Goal: Information Seeking & Learning: Learn about a topic

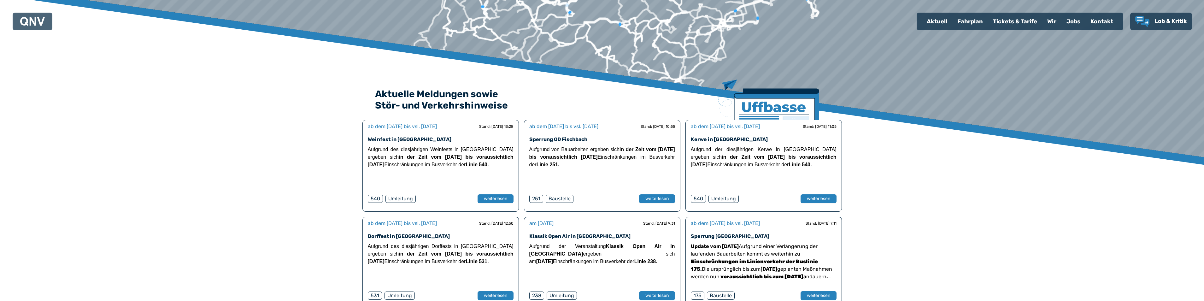
scroll to position [110, 0]
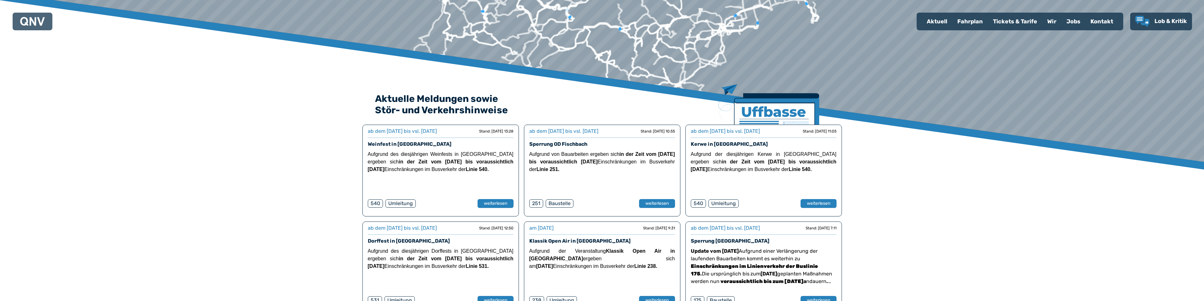
click at [970, 20] on div "Fahrplan" at bounding box center [970, 21] width 36 height 16
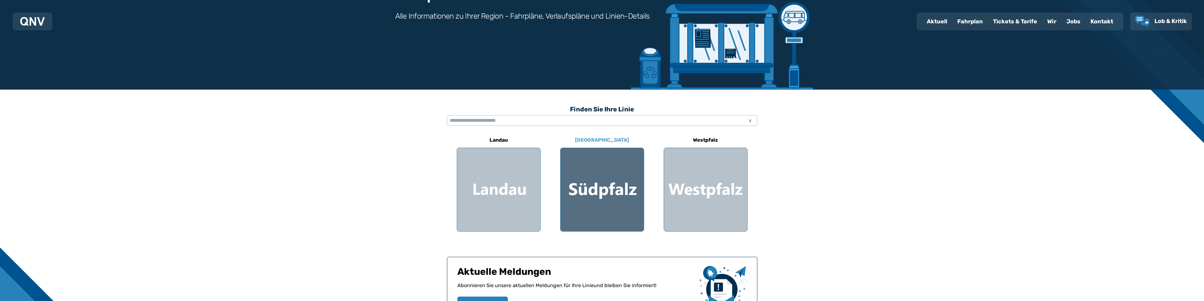
scroll to position [95, 0]
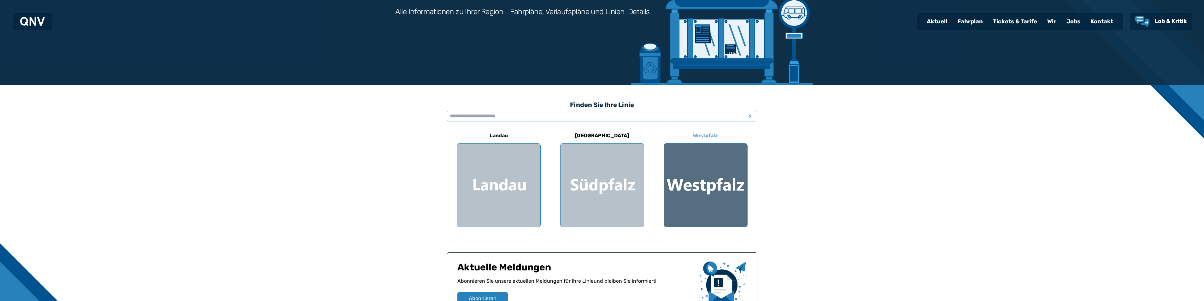
click at [702, 183] on div at bounding box center [705, 185] width 83 height 83
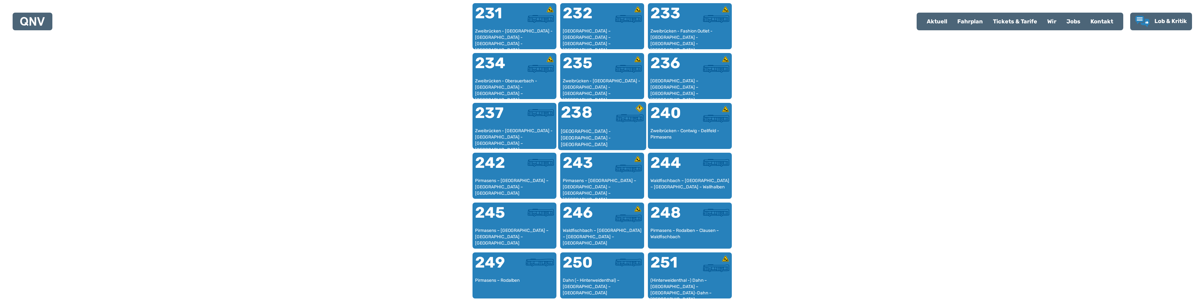
scroll to position [581, 0]
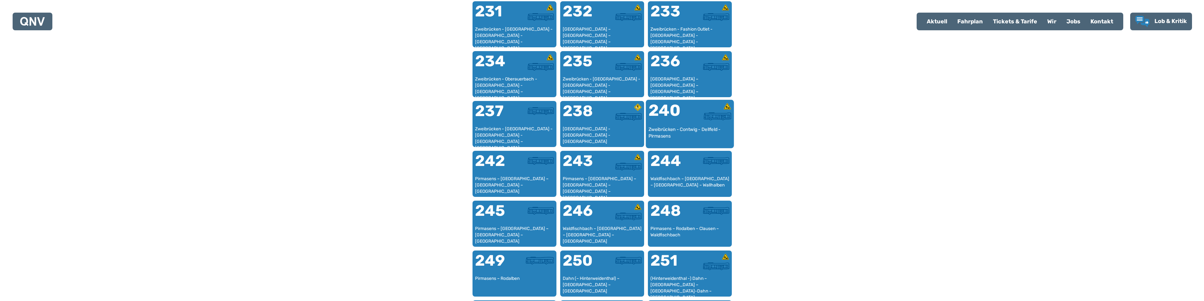
click at [663, 123] on div "240" at bounding box center [668, 115] width 41 height 24
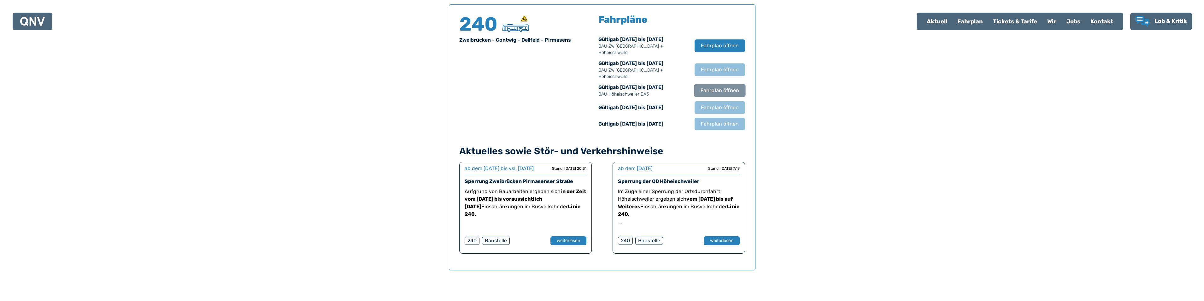
scroll to position [439, 0]
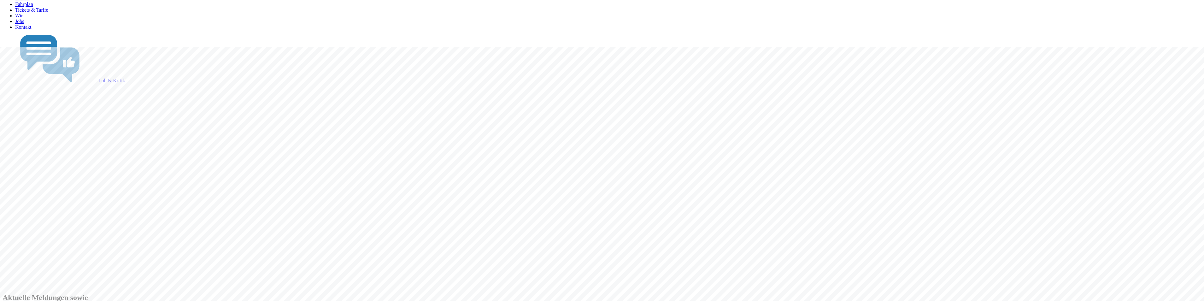
scroll to position [150, 0]
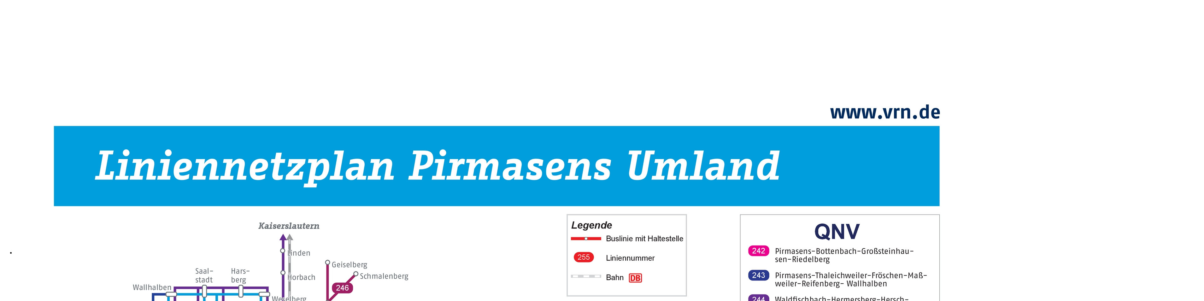
scroll to position [486, 0]
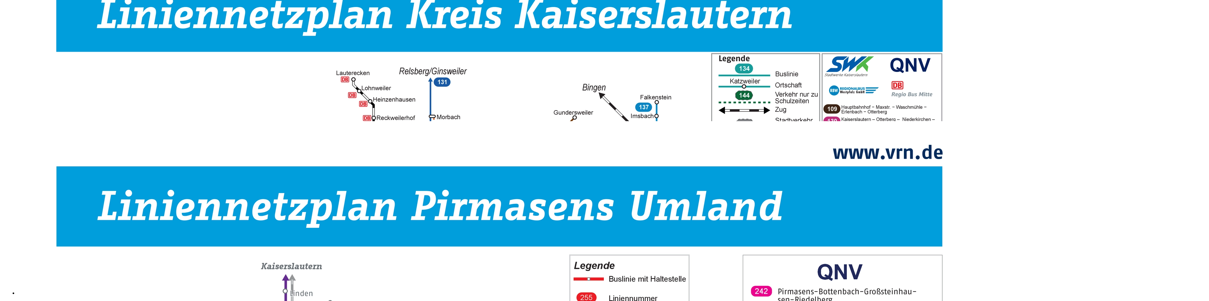
scroll to position [408, 0]
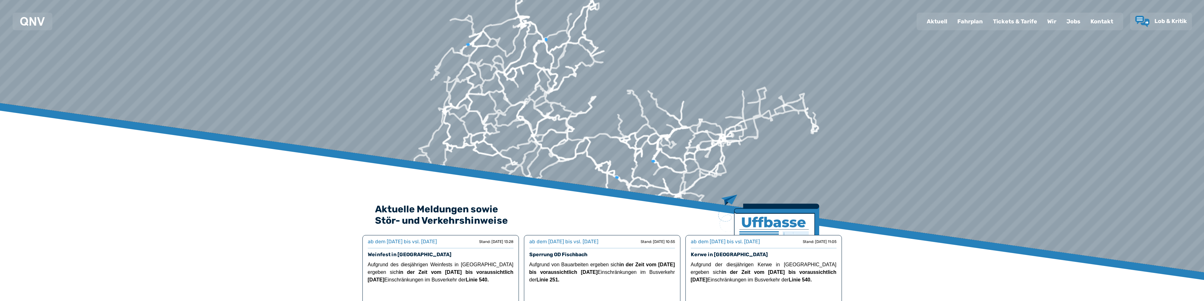
click at [970, 20] on div "Fahrplan" at bounding box center [970, 21] width 36 height 16
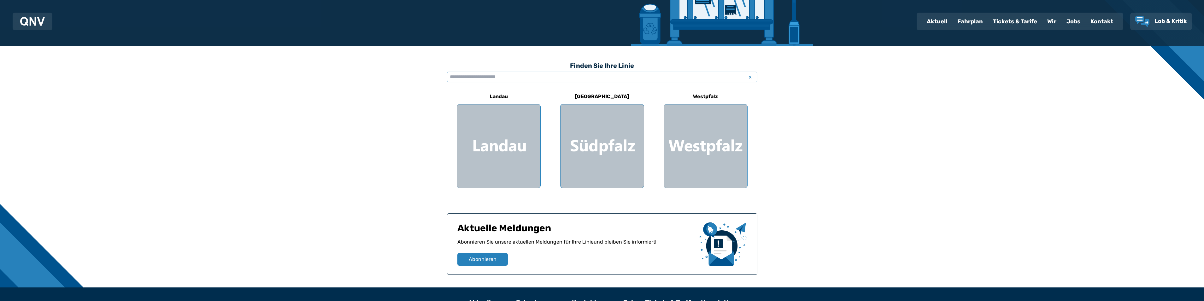
scroll to position [158, 0]
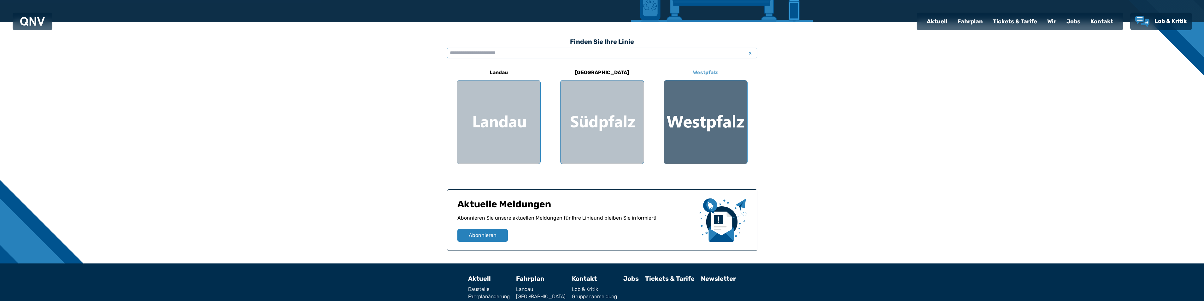
click at [722, 140] on div at bounding box center [705, 121] width 83 height 83
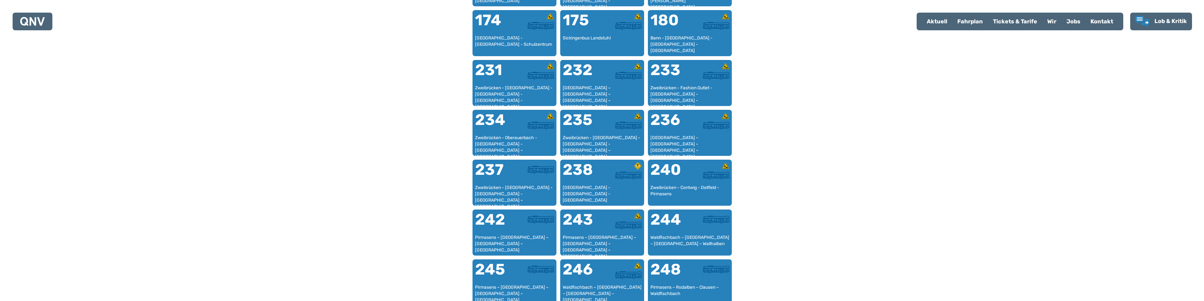
scroll to position [529, 0]
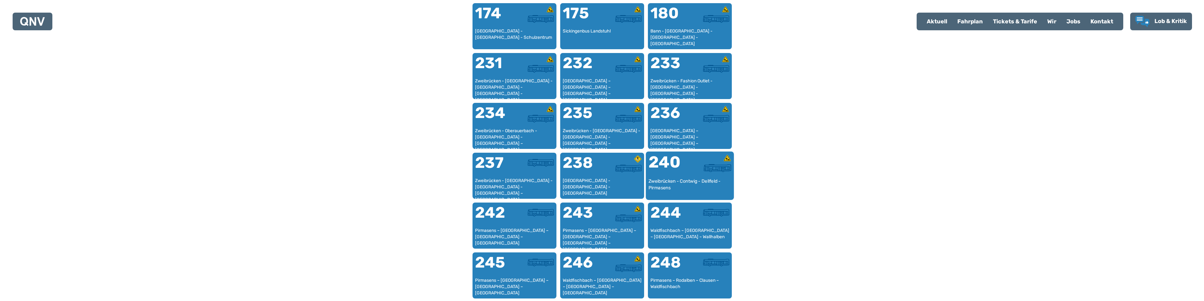
click at [676, 173] on div "240" at bounding box center [668, 166] width 41 height 24
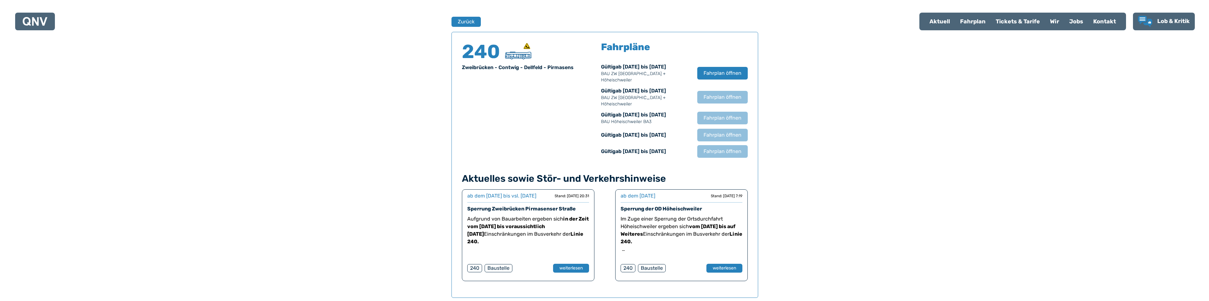
scroll to position [424, 0]
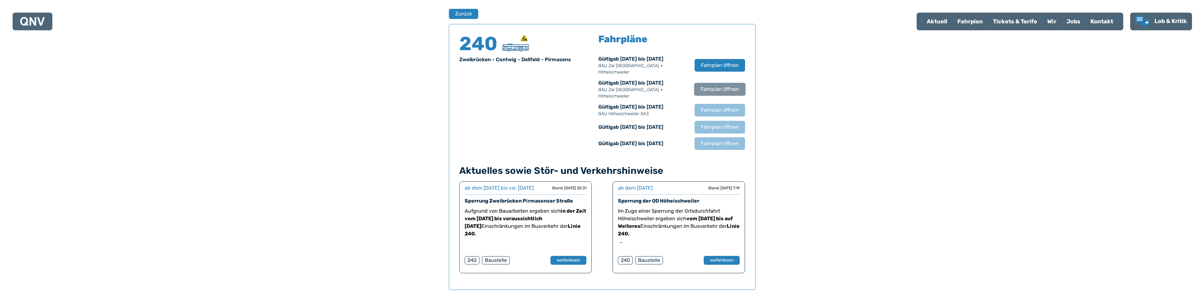
click at [718, 89] on span "Fahrplan öffnen" at bounding box center [719, 89] width 38 height 8
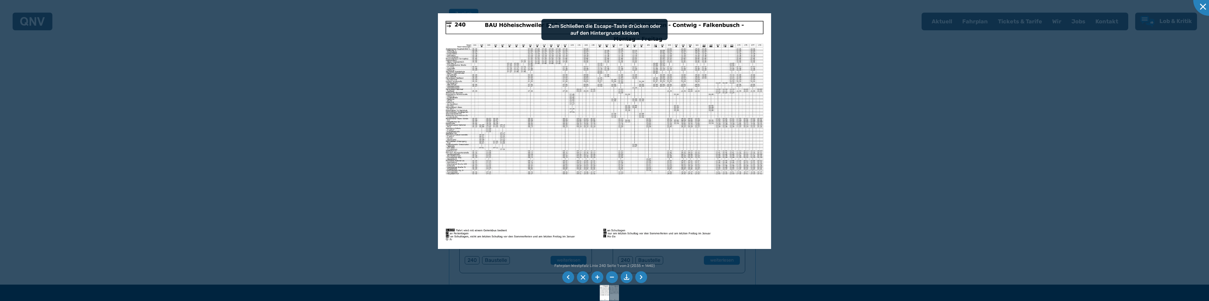
click at [639, 277] on li at bounding box center [641, 277] width 12 height 12
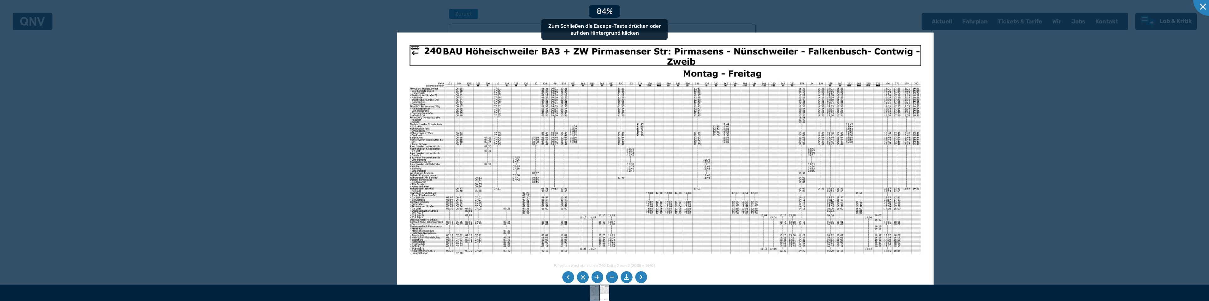
click at [538, 162] on img at bounding box center [665, 221] width 536 height 379
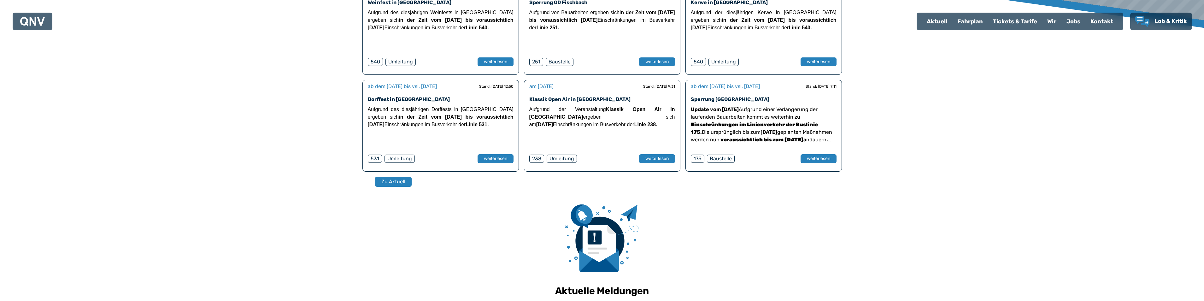
scroll to position [252, 0]
click at [973, 22] on div "Fahrplan" at bounding box center [970, 21] width 36 height 16
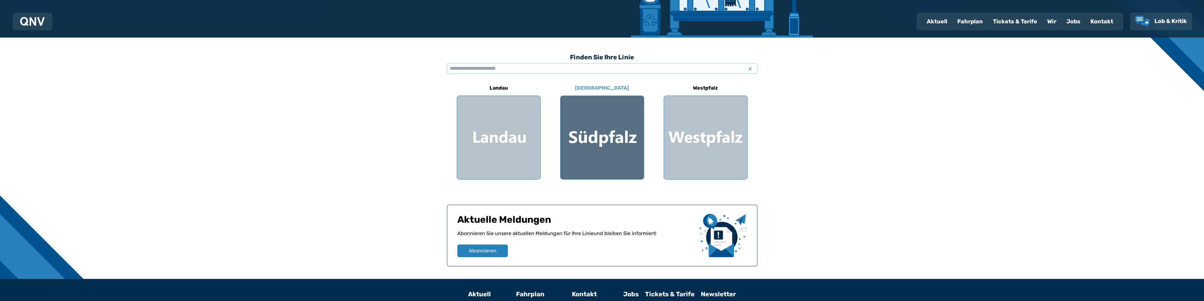
scroll to position [158, 0]
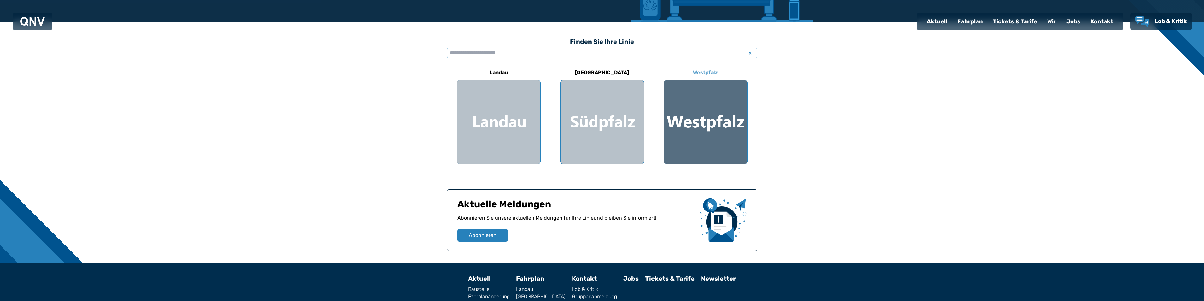
click at [709, 114] on div at bounding box center [705, 121] width 83 height 83
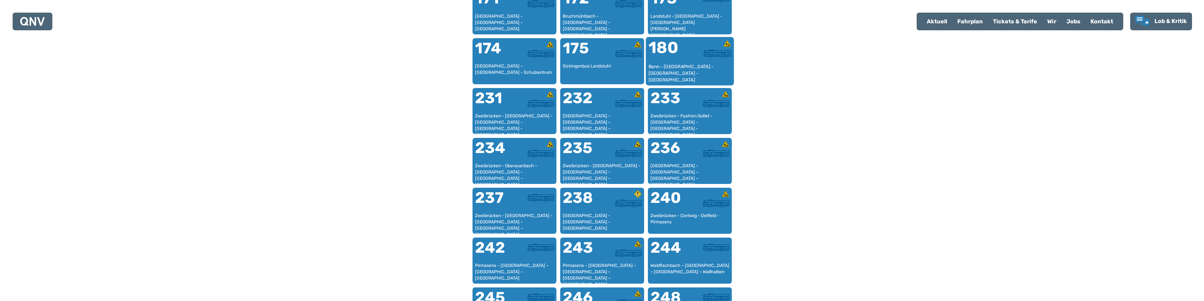
scroll to position [541, 0]
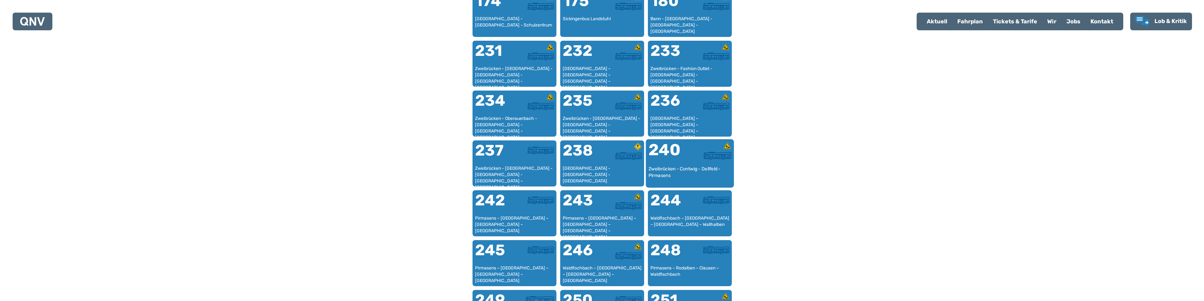
click at [676, 164] on div "240" at bounding box center [668, 154] width 41 height 24
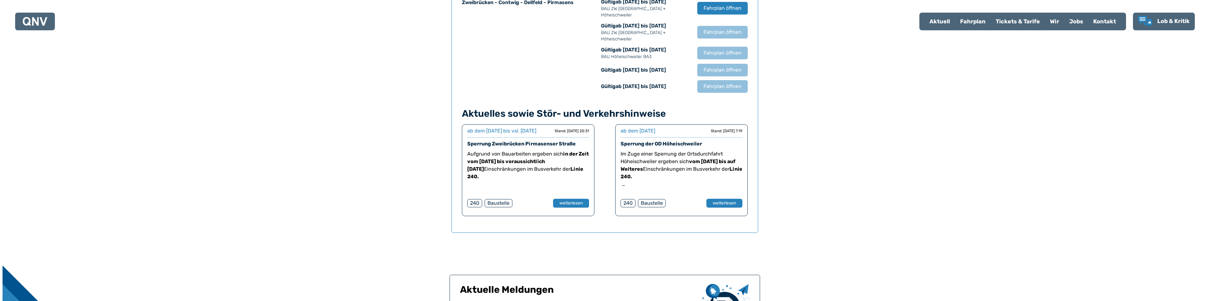
scroll to position [424, 0]
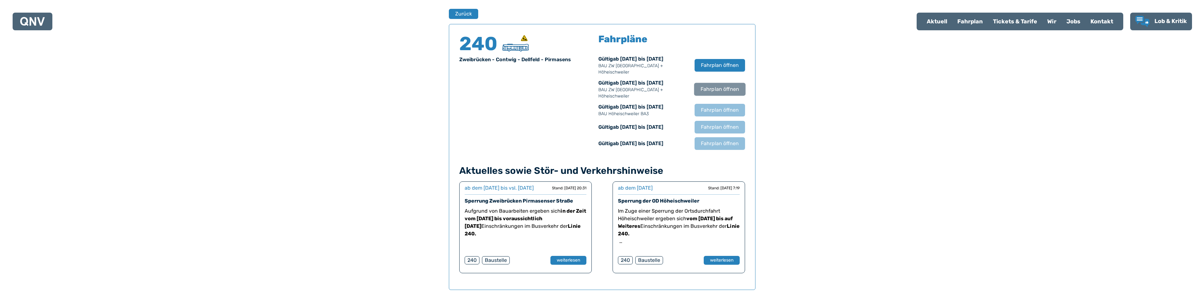
click at [723, 90] on span "Fahrplan öffnen" at bounding box center [719, 89] width 38 height 8
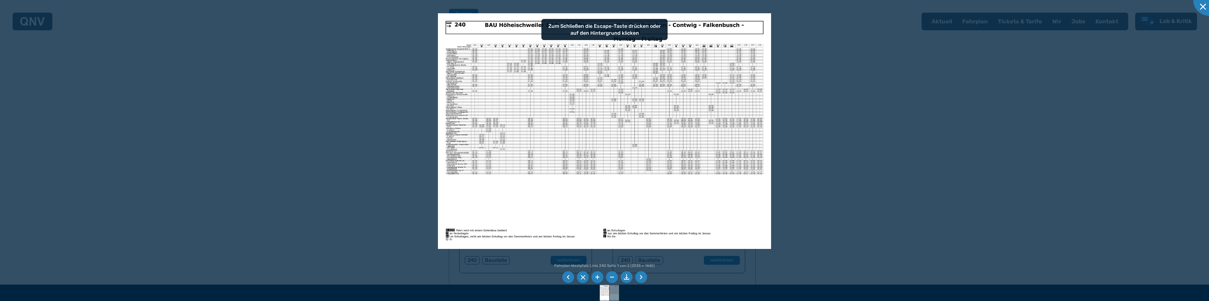
click at [594, 277] on li at bounding box center [597, 277] width 12 height 12
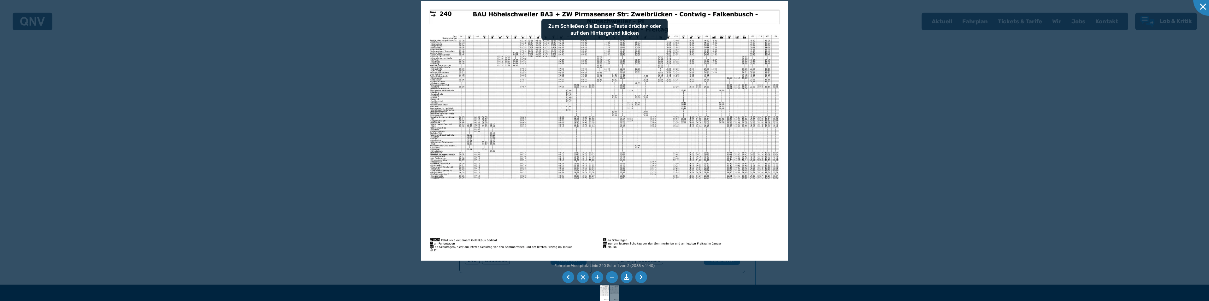
click at [640, 278] on li at bounding box center [641, 277] width 12 height 12
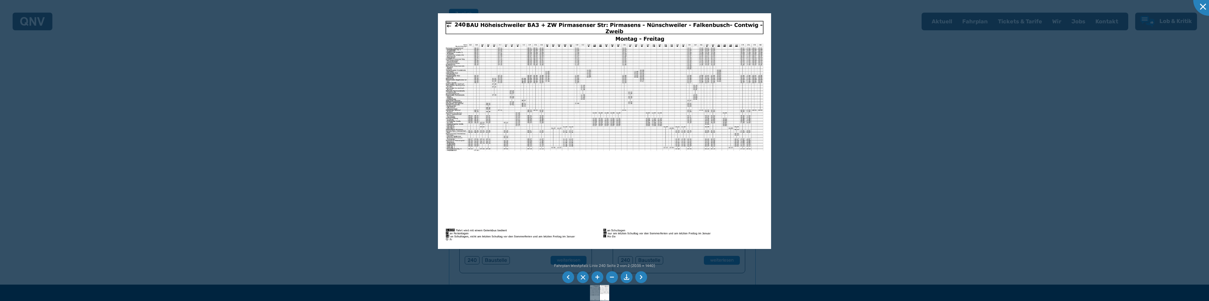
click at [596, 277] on li at bounding box center [597, 277] width 12 height 12
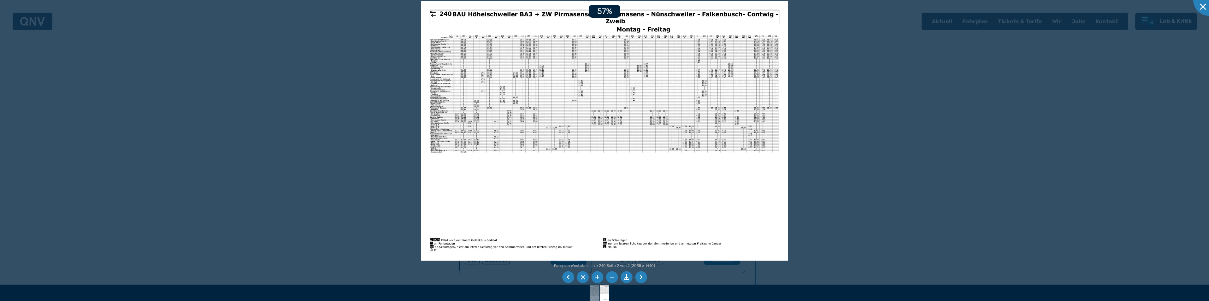
click at [596, 277] on li at bounding box center [597, 277] width 12 height 12
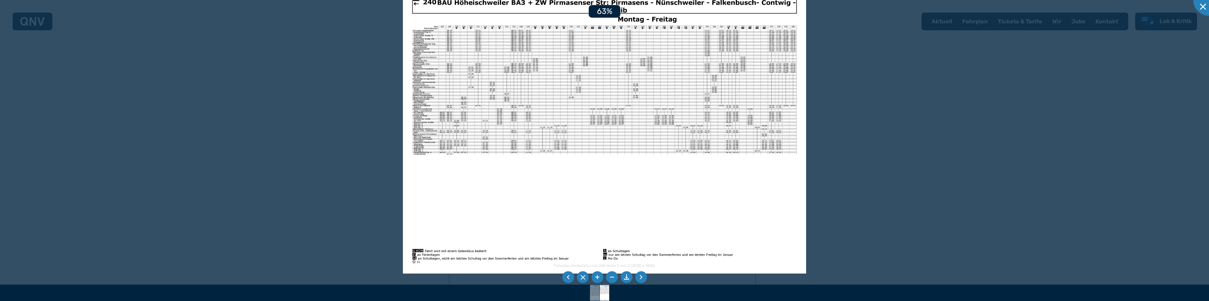
click at [596, 277] on li at bounding box center [597, 277] width 12 height 12
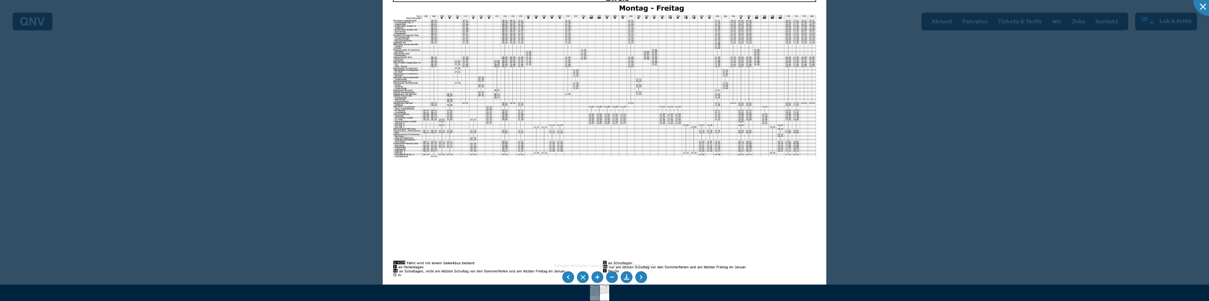
click at [596, 277] on li at bounding box center [597, 277] width 12 height 12
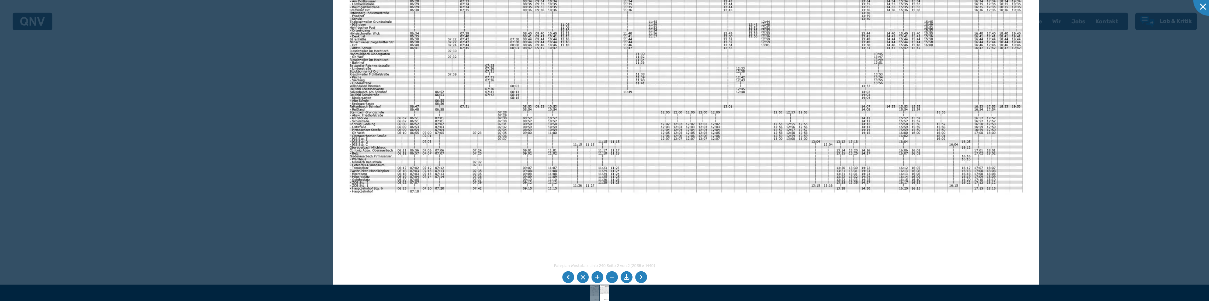
click at [425, 95] on img at bounding box center [686, 151] width 706 height 500
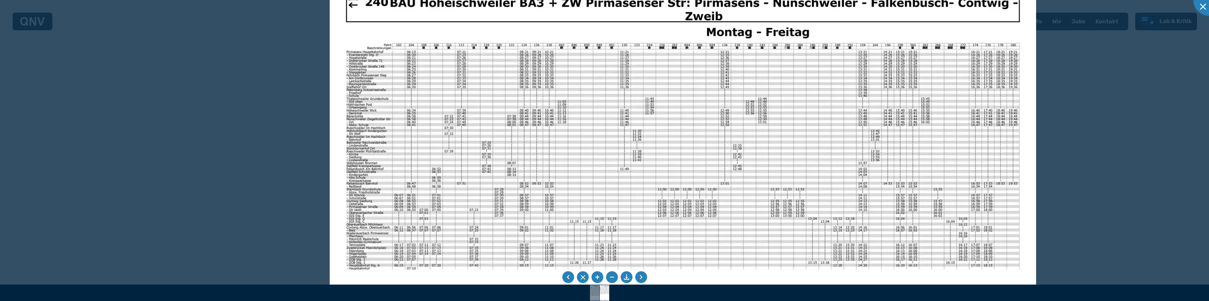
click at [448, 171] on img at bounding box center [683, 228] width 706 height 500
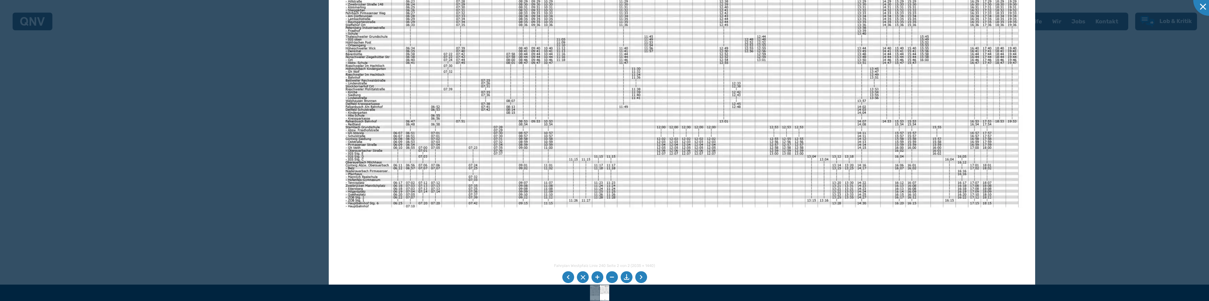
click at [456, 121] on img at bounding box center [682, 166] width 706 height 500
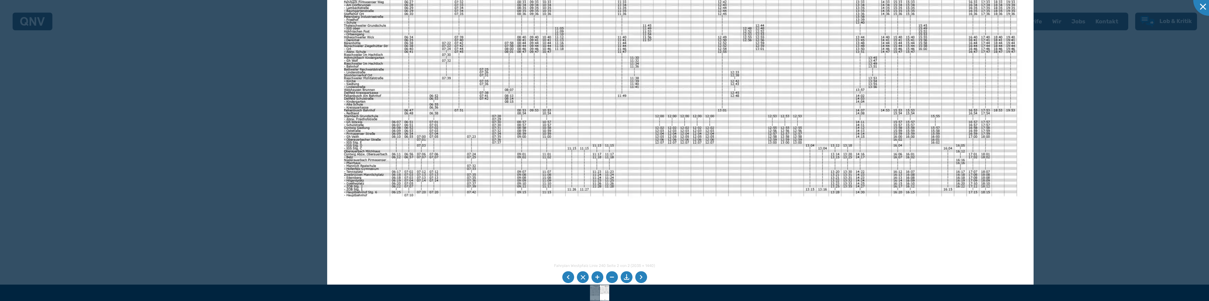
click at [459, 156] on img at bounding box center [680, 155] width 706 height 500
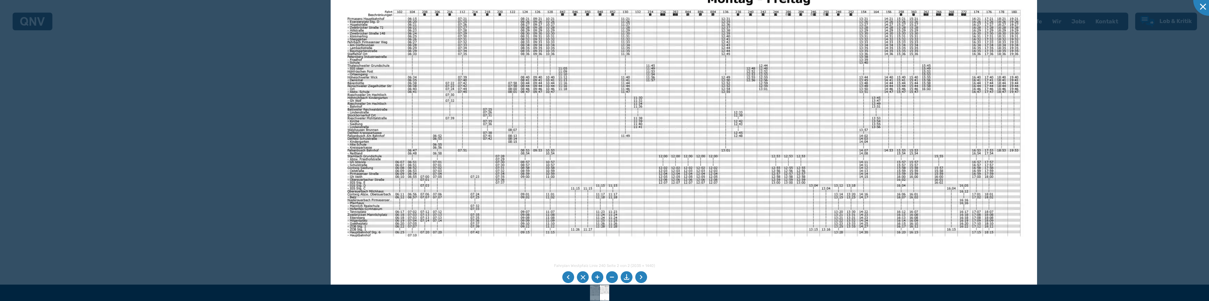
click at [429, 121] on img at bounding box center [684, 195] width 706 height 500
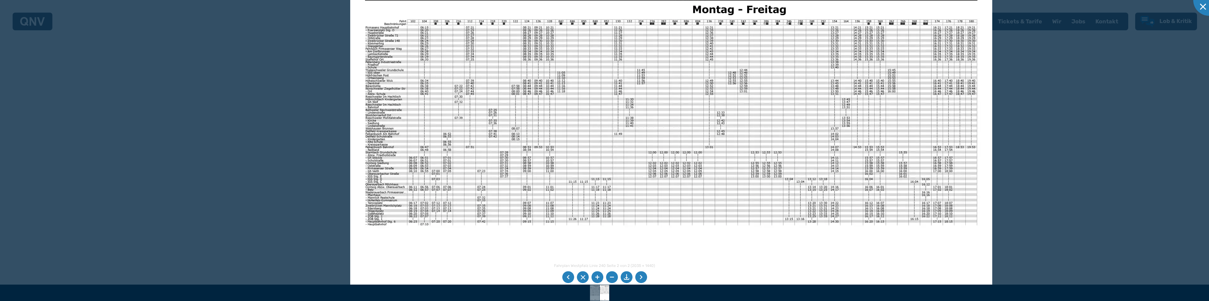
click at [640, 279] on li at bounding box center [641, 277] width 12 height 12
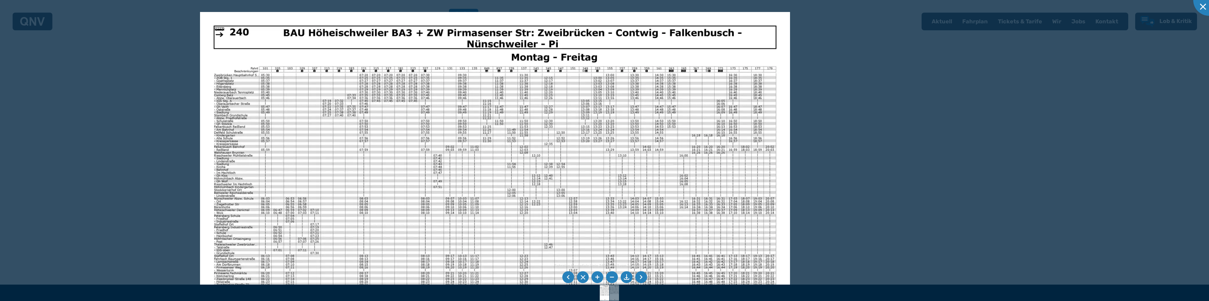
click at [575, 107] on img at bounding box center [495, 220] width 590 height 417
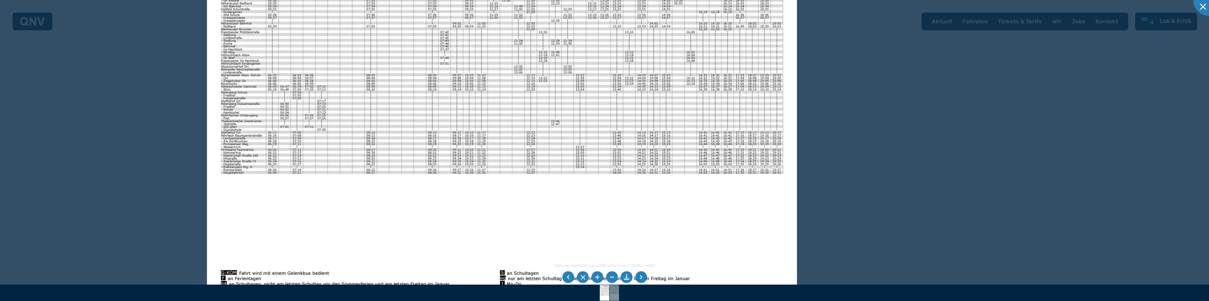
click at [662, 17] on img at bounding box center [502, 97] width 590 height 417
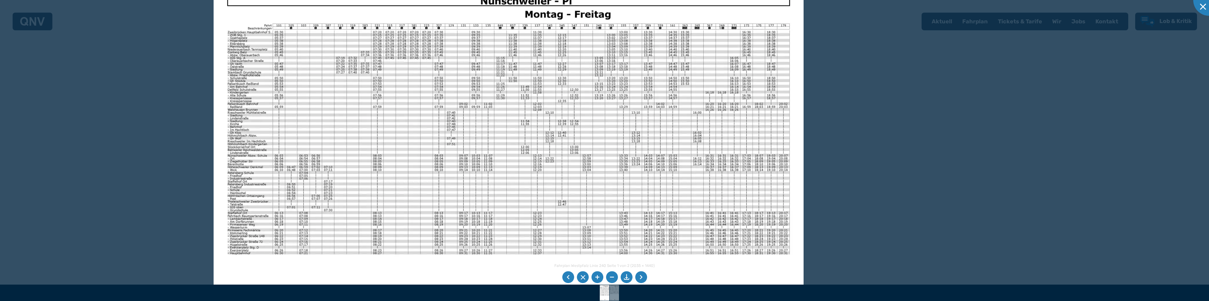
click at [652, 122] on img at bounding box center [509, 177] width 590 height 417
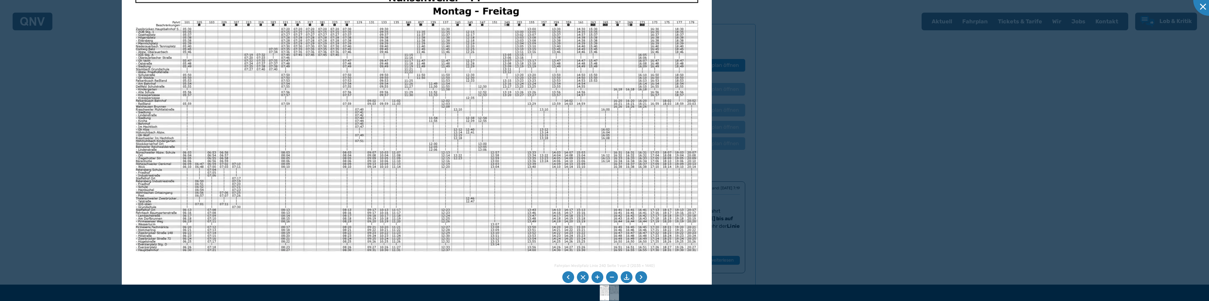
click at [612, 44] on img at bounding box center [417, 174] width 590 height 417
click at [602, 33] on img at bounding box center [417, 174] width 590 height 417
click at [607, 111] on img at bounding box center [417, 174] width 590 height 417
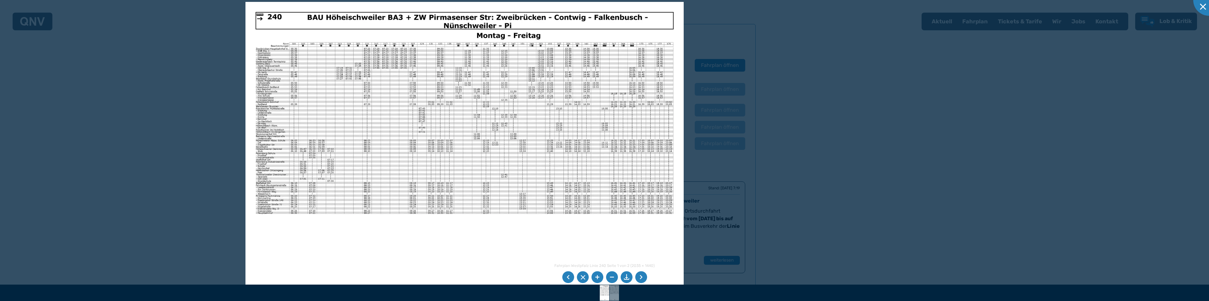
click at [604, 46] on img at bounding box center [464, 157] width 438 height 310
click at [600, 90] on img at bounding box center [464, 157] width 438 height 310
click at [601, 89] on img at bounding box center [464, 157] width 438 height 310
click at [607, 110] on img at bounding box center [464, 157] width 438 height 310
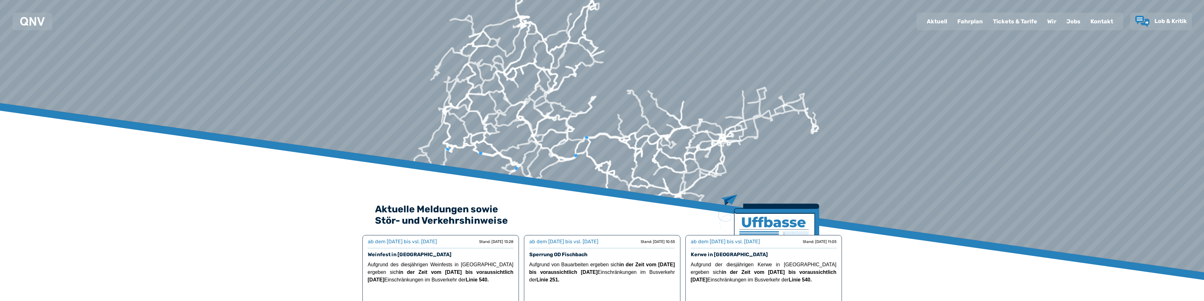
click at [966, 20] on div "Fahrplan" at bounding box center [970, 21] width 36 height 16
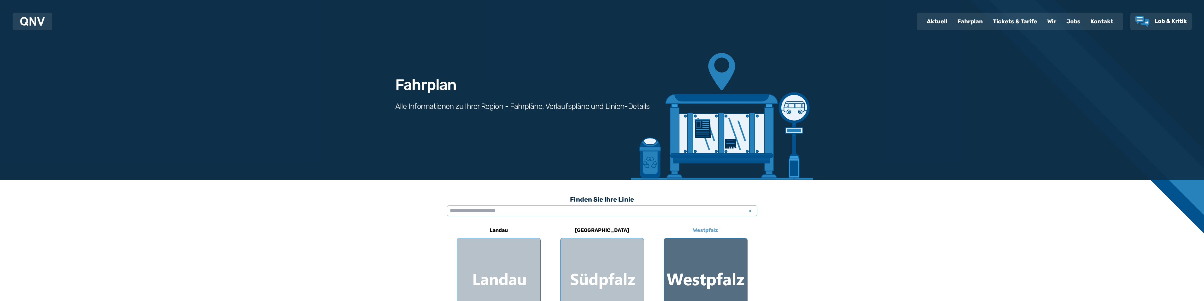
click at [699, 265] on div at bounding box center [705, 279] width 83 height 83
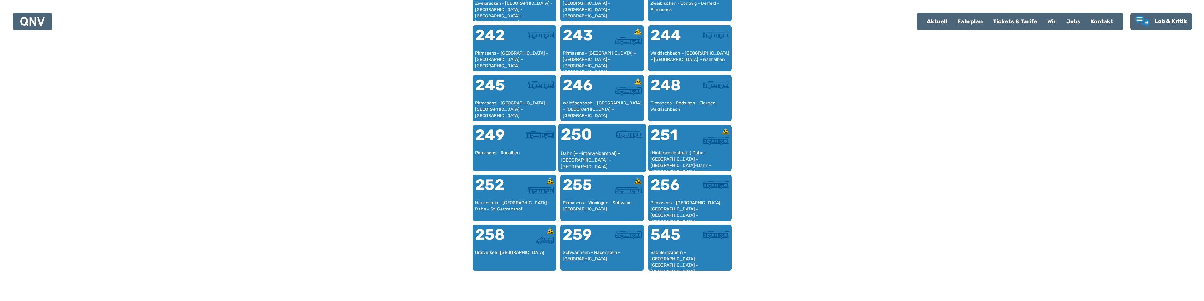
scroll to position [707, 0]
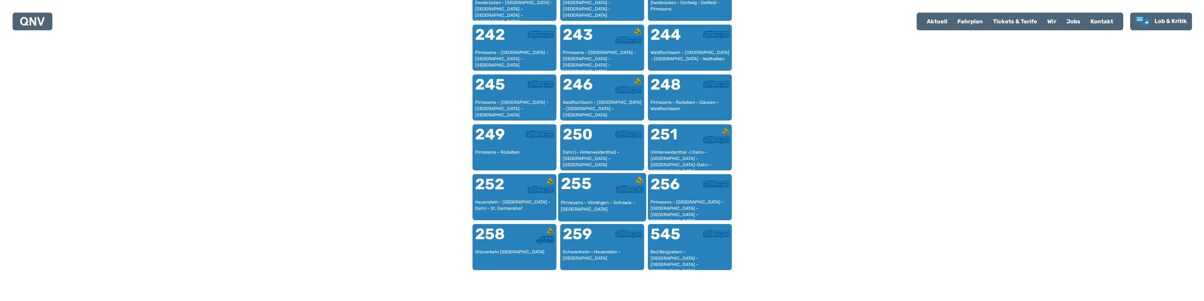
click at [603, 200] on div "Pirmasens – Vinningen – Schweix – [GEOGRAPHIC_DATA]" at bounding box center [601, 208] width 83 height 19
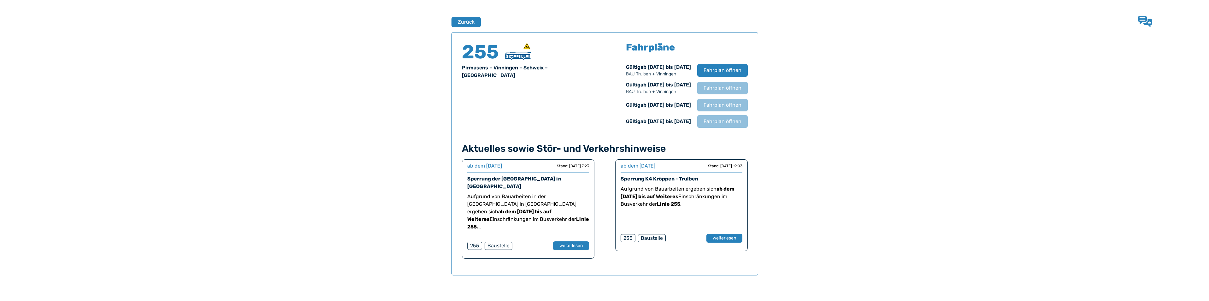
scroll to position [416, 0]
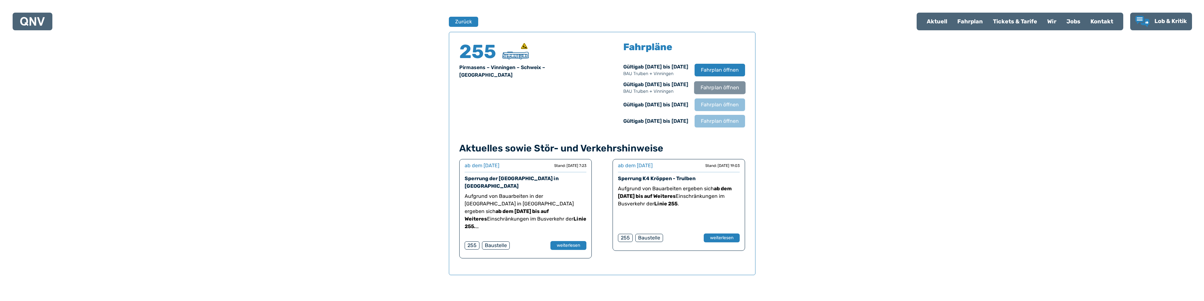
click at [717, 89] on span "Fahrplan öffnen" at bounding box center [719, 88] width 38 height 8
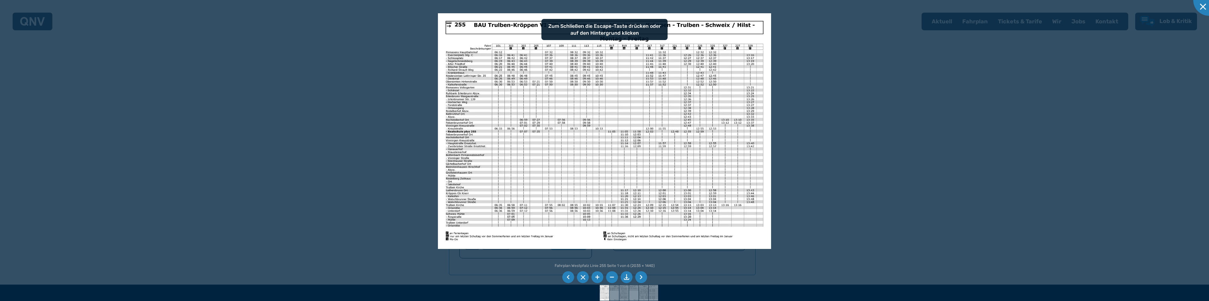
click at [640, 278] on li at bounding box center [641, 277] width 12 height 12
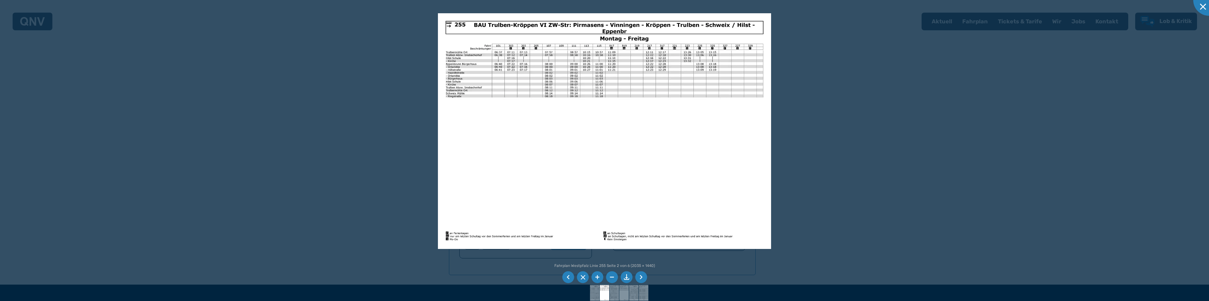
click at [642, 277] on li at bounding box center [641, 277] width 12 height 12
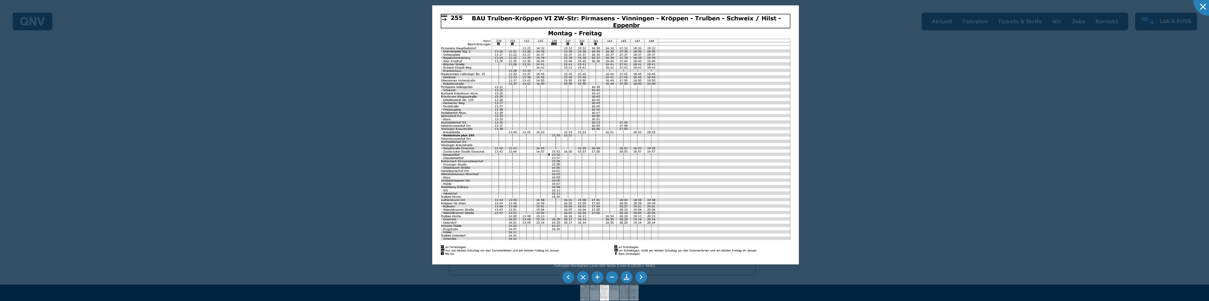
click at [641, 274] on li at bounding box center [641, 277] width 12 height 12
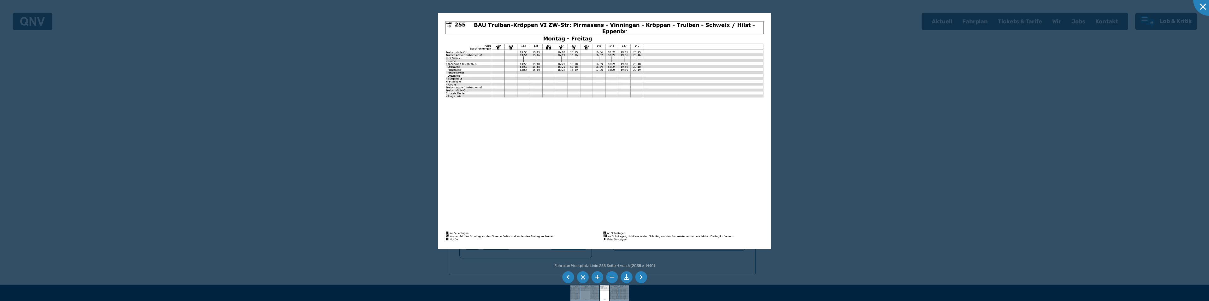
click at [642, 274] on li at bounding box center [641, 277] width 12 height 12
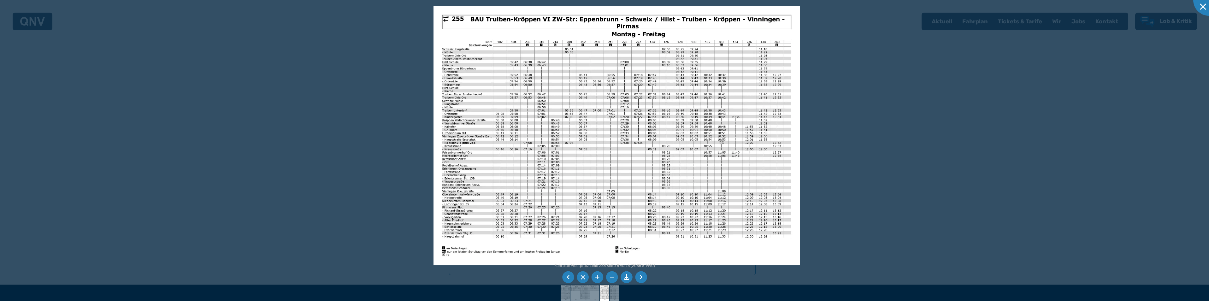
click at [506, 202] on img at bounding box center [616, 135] width 366 height 259
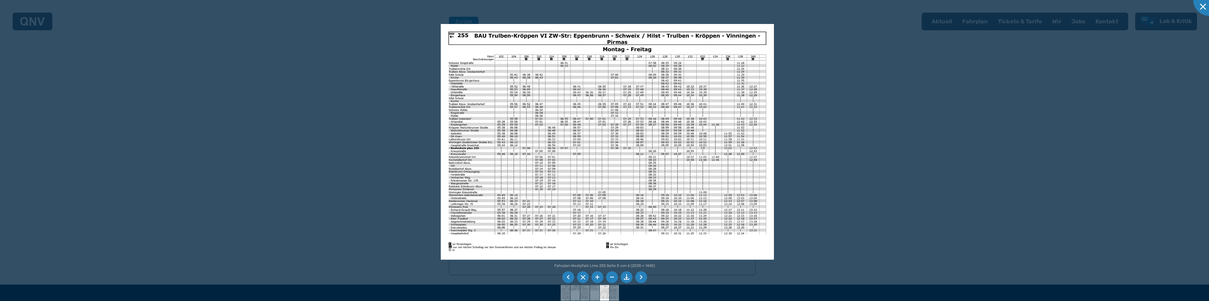
click at [638, 277] on li at bounding box center [641, 277] width 12 height 12
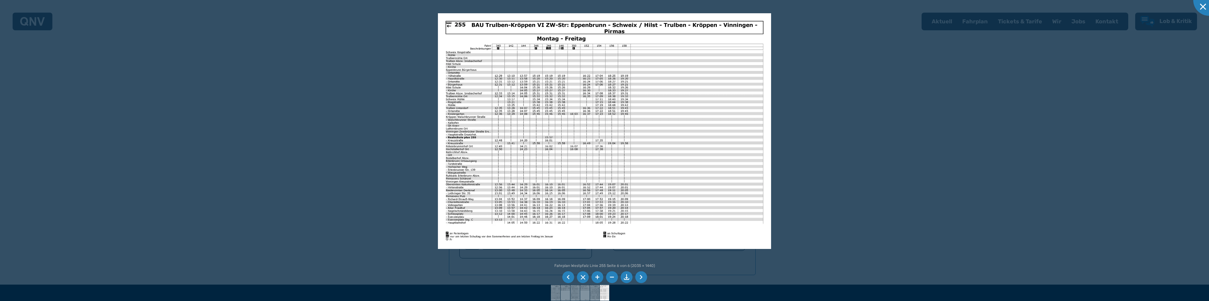
click at [640, 277] on li at bounding box center [641, 277] width 12 height 12
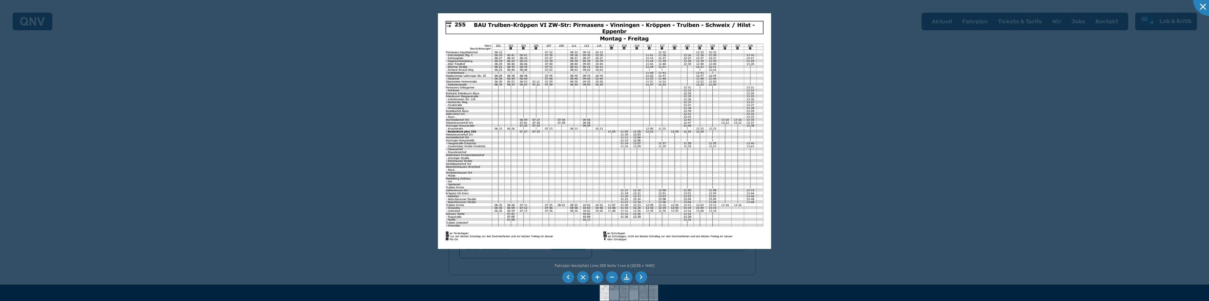
click at [640, 275] on li at bounding box center [641, 277] width 12 height 12
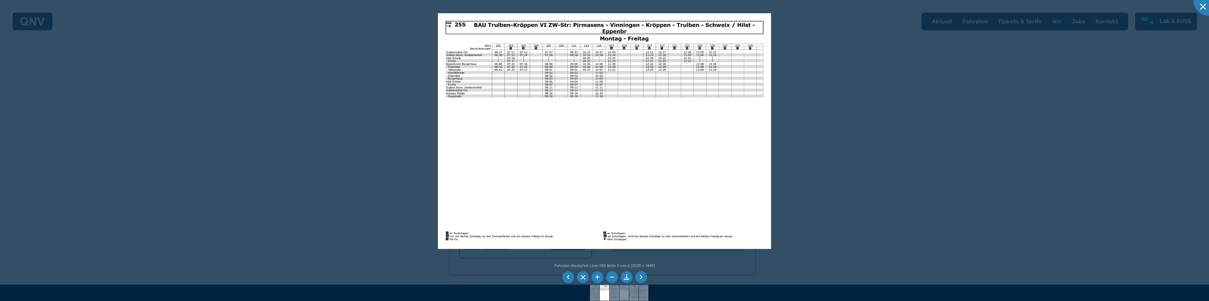
click at [642, 276] on li at bounding box center [641, 277] width 12 height 12
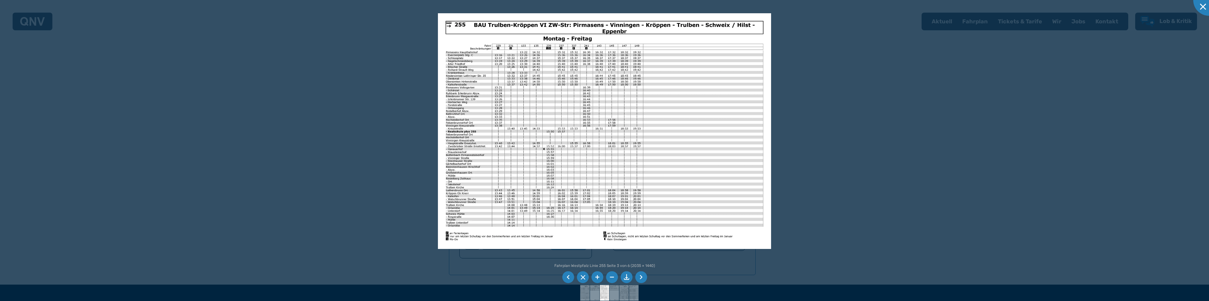
click at [601, 65] on img at bounding box center [604, 131] width 333 height 236
click at [601, 54] on img at bounding box center [604, 131] width 333 height 236
